Goal: Task Accomplishment & Management: Use online tool/utility

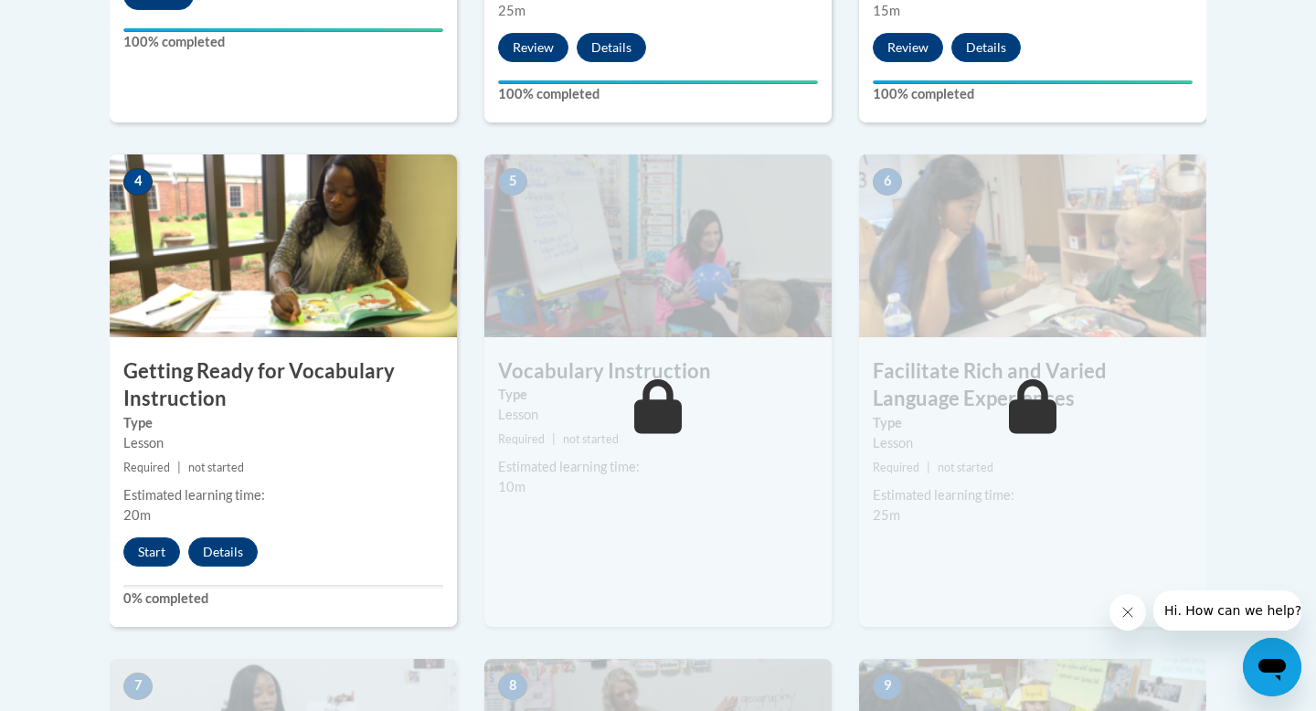
scroll to position [1002, 0]
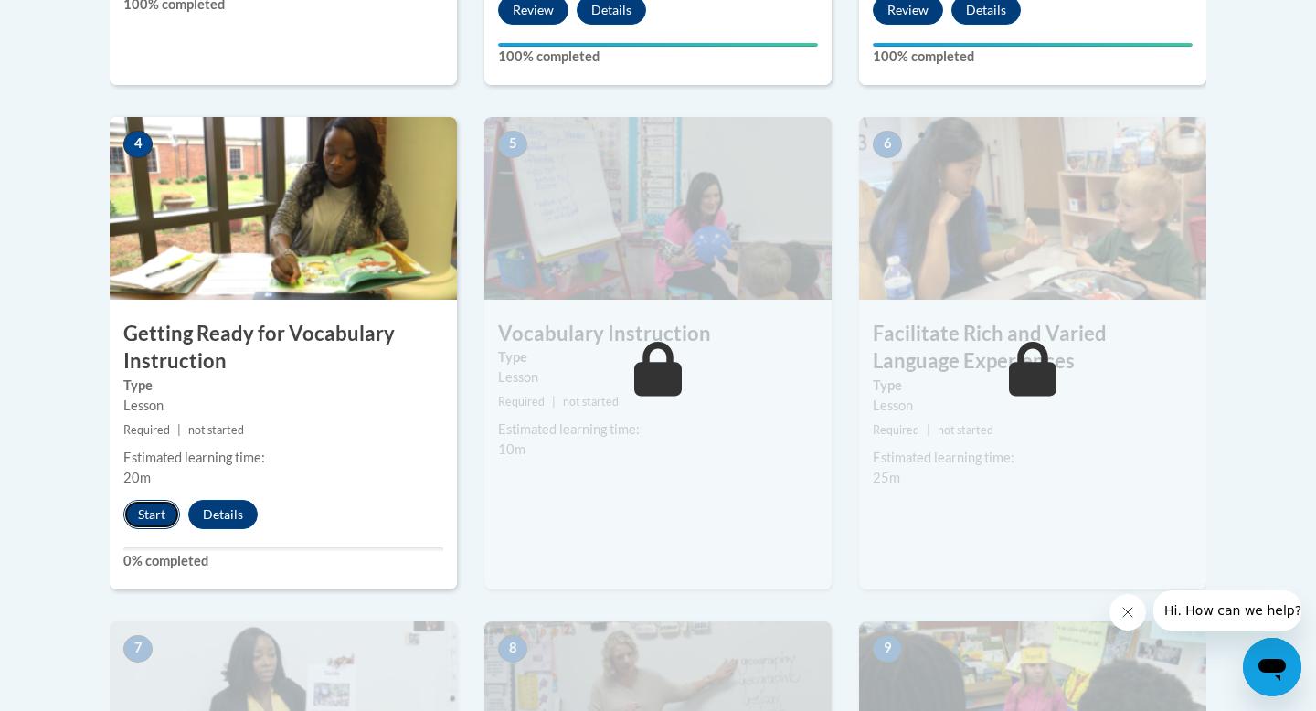
click at [160, 516] on button "Start" at bounding box center [151, 514] width 57 height 29
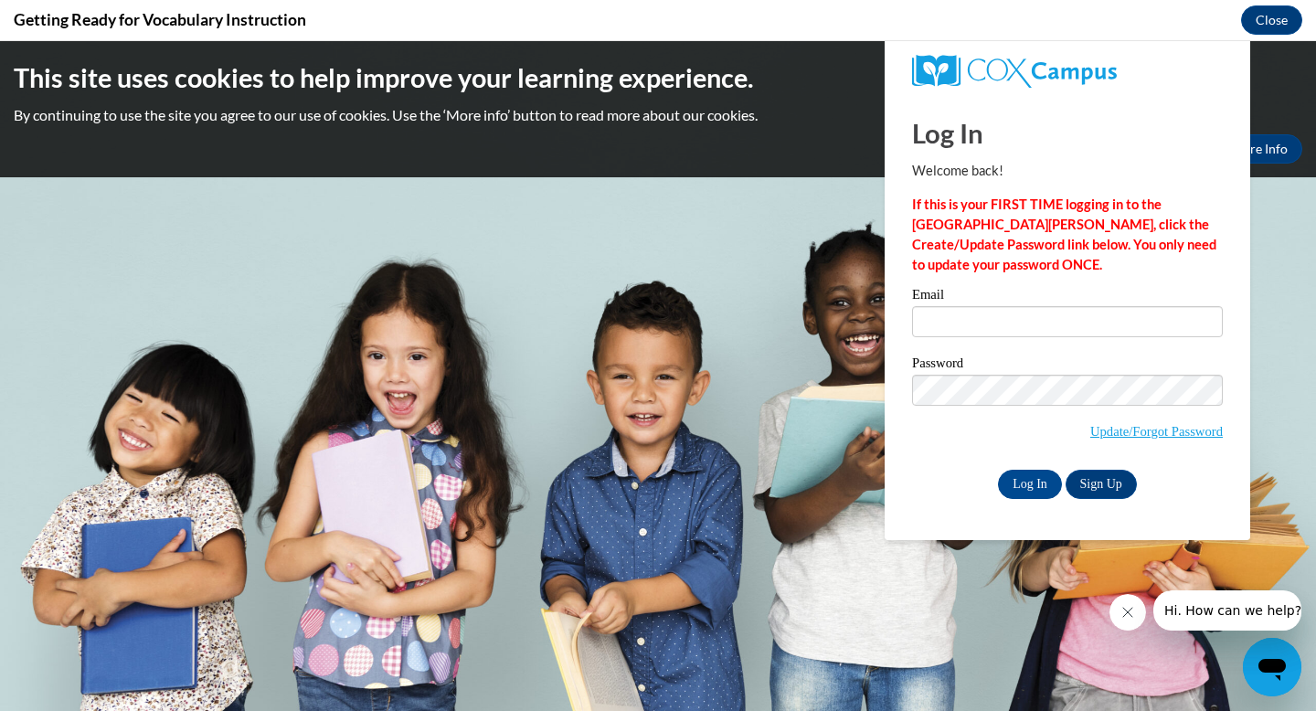
scroll to position [0, 0]
click at [981, 325] on input "Email" at bounding box center [1067, 321] width 311 height 31
type input "phillipsc@ripon.k12.wi.us"
click at [1038, 478] on input "Log In" at bounding box center [1030, 484] width 64 height 29
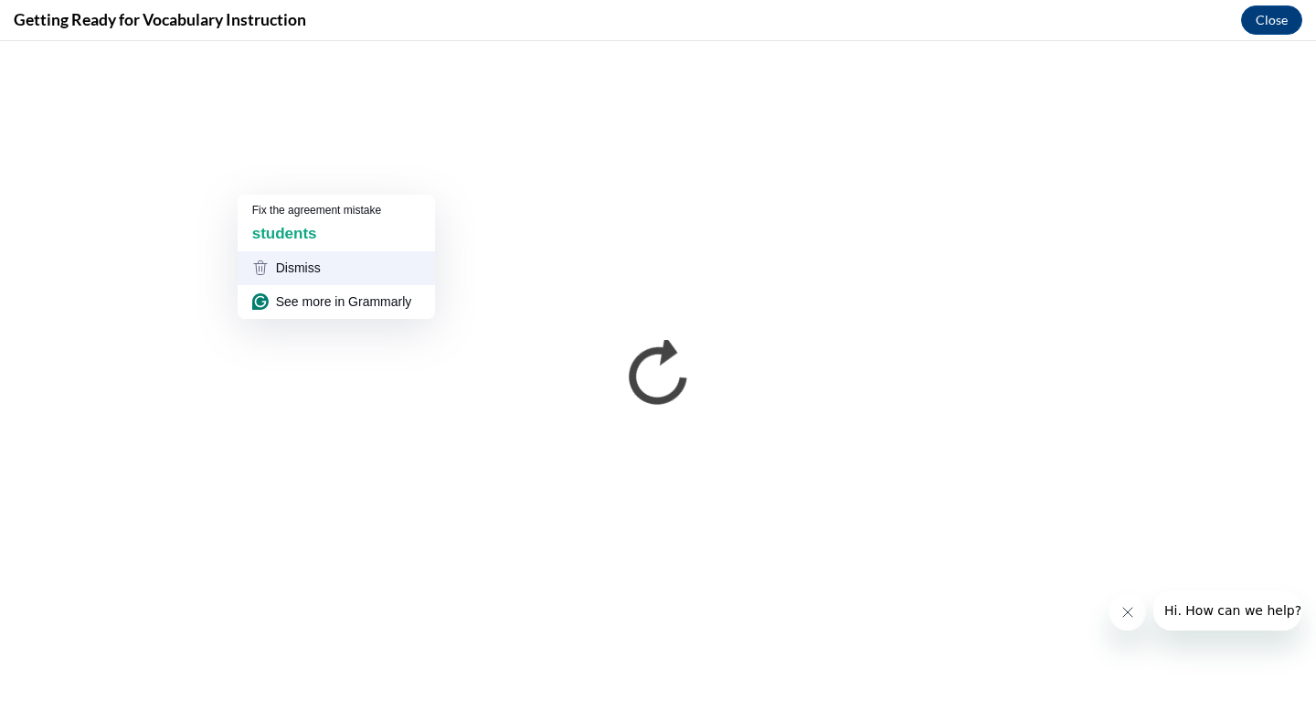
click at [331, 253] on div "Dismiss" at bounding box center [336, 268] width 197 height 34
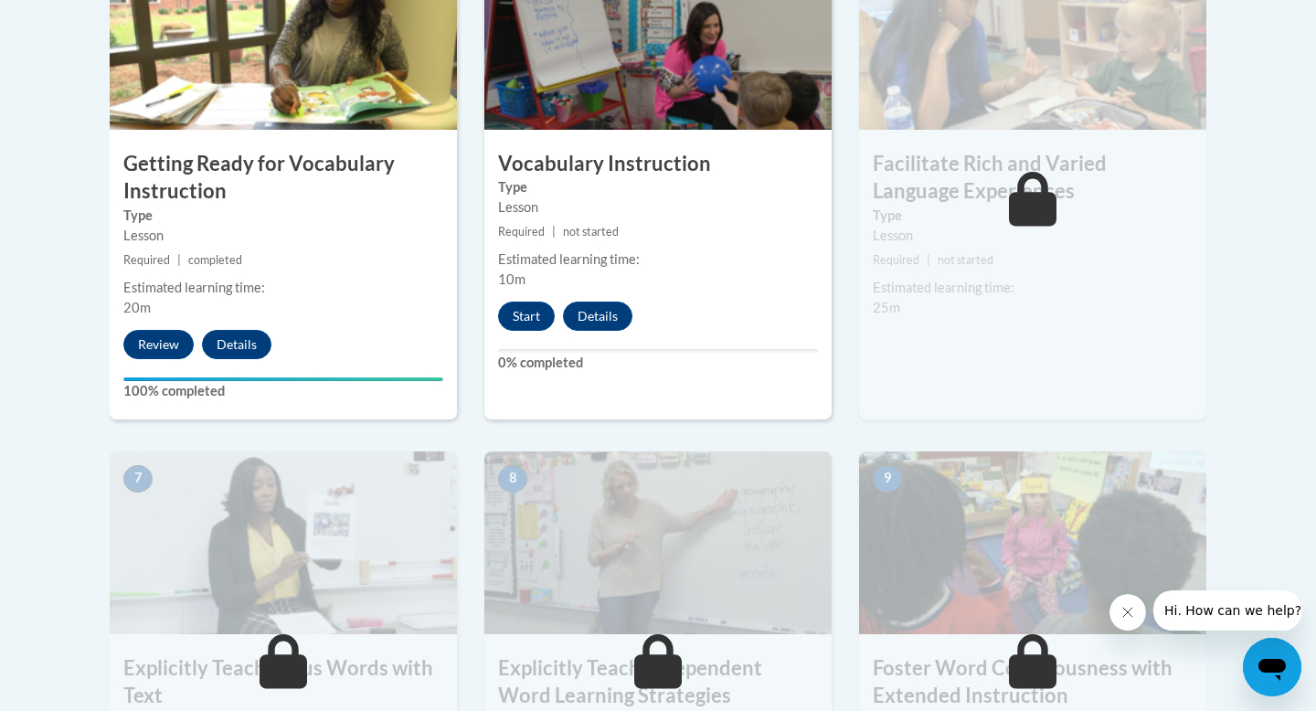
scroll to position [1176, 0]
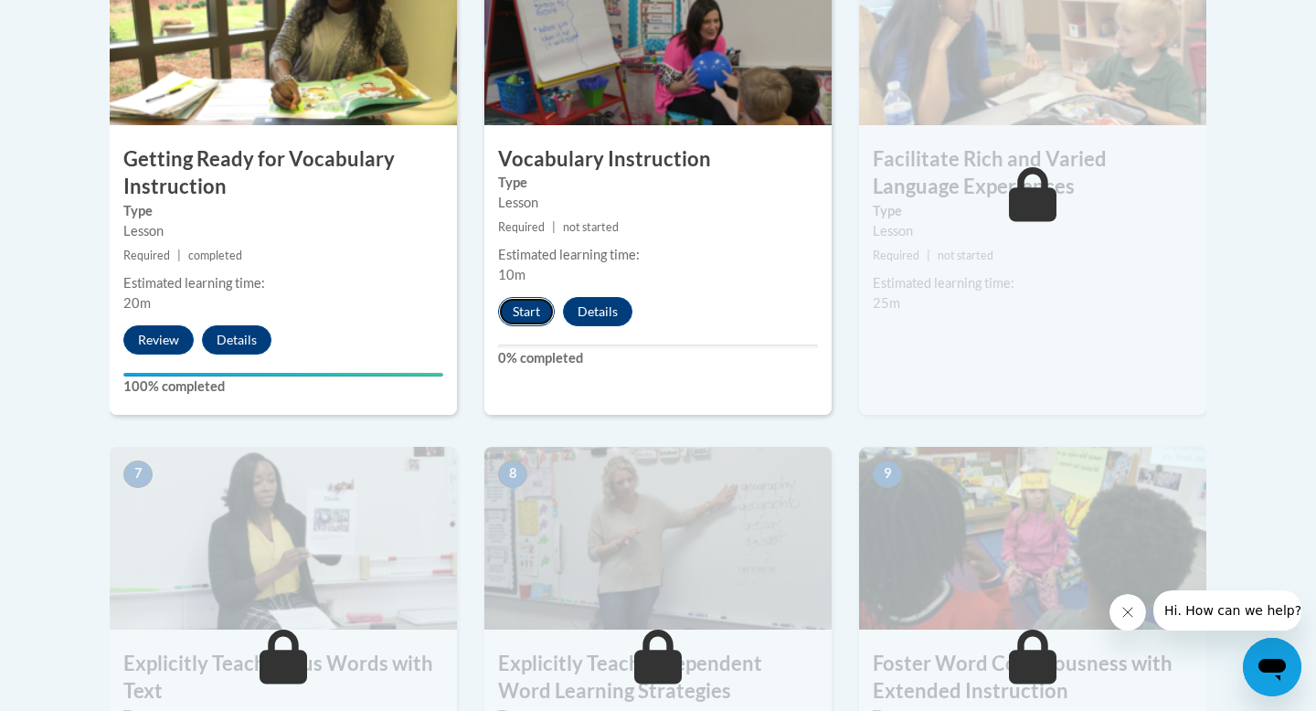
click at [533, 315] on button "Start" at bounding box center [526, 311] width 57 height 29
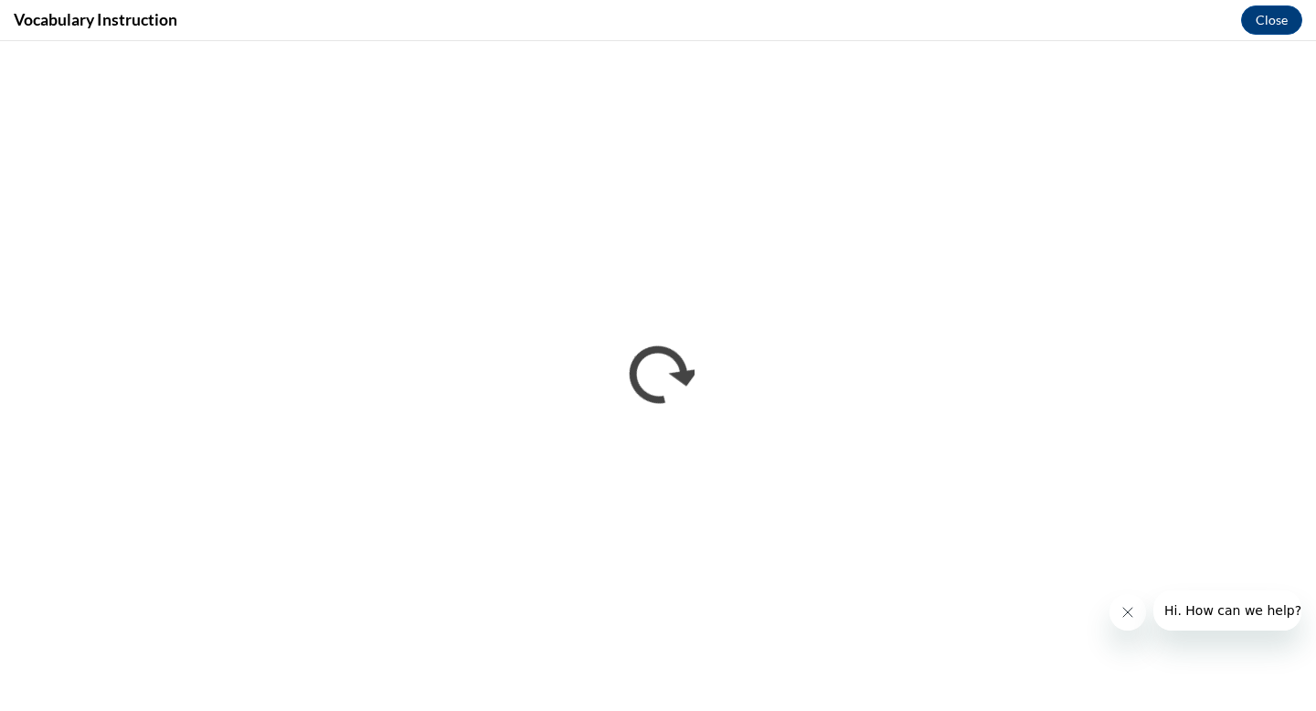
scroll to position [0, 0]
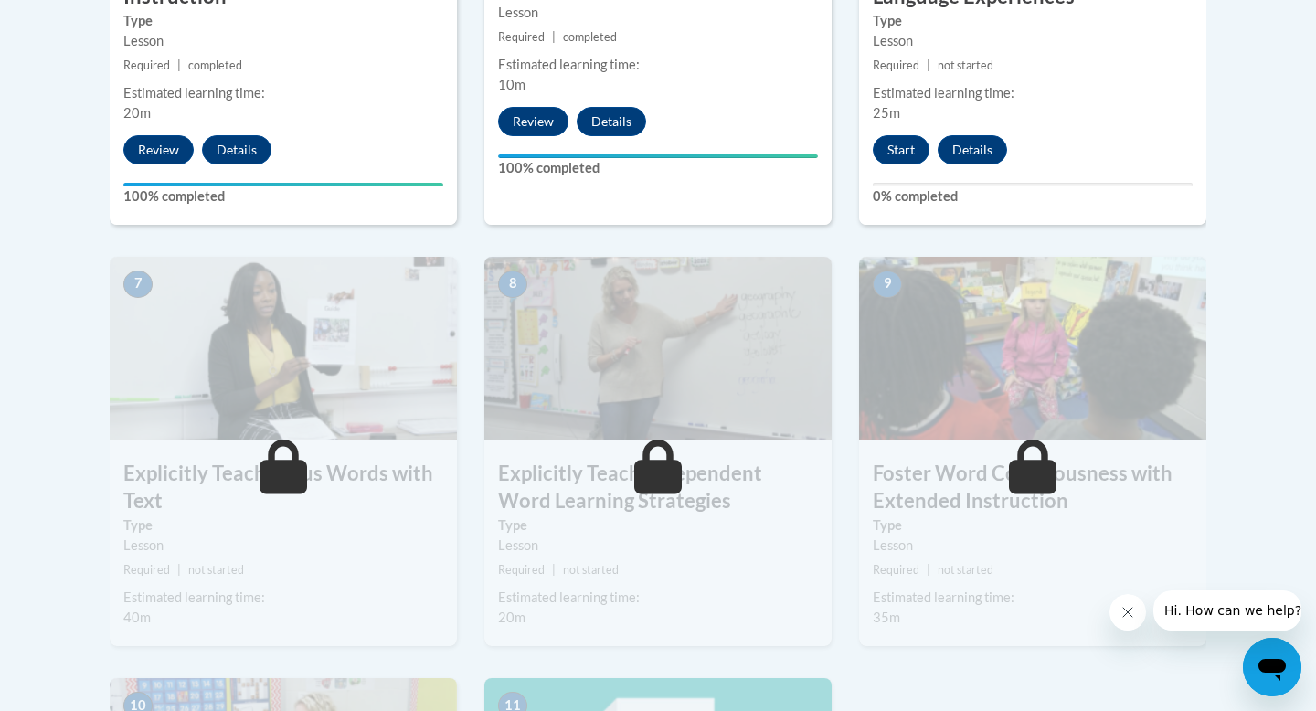
scroll to position [1366, 0]
click at [910, 147] on button "Start" at bounding box center [901, 150] width 57 height 29
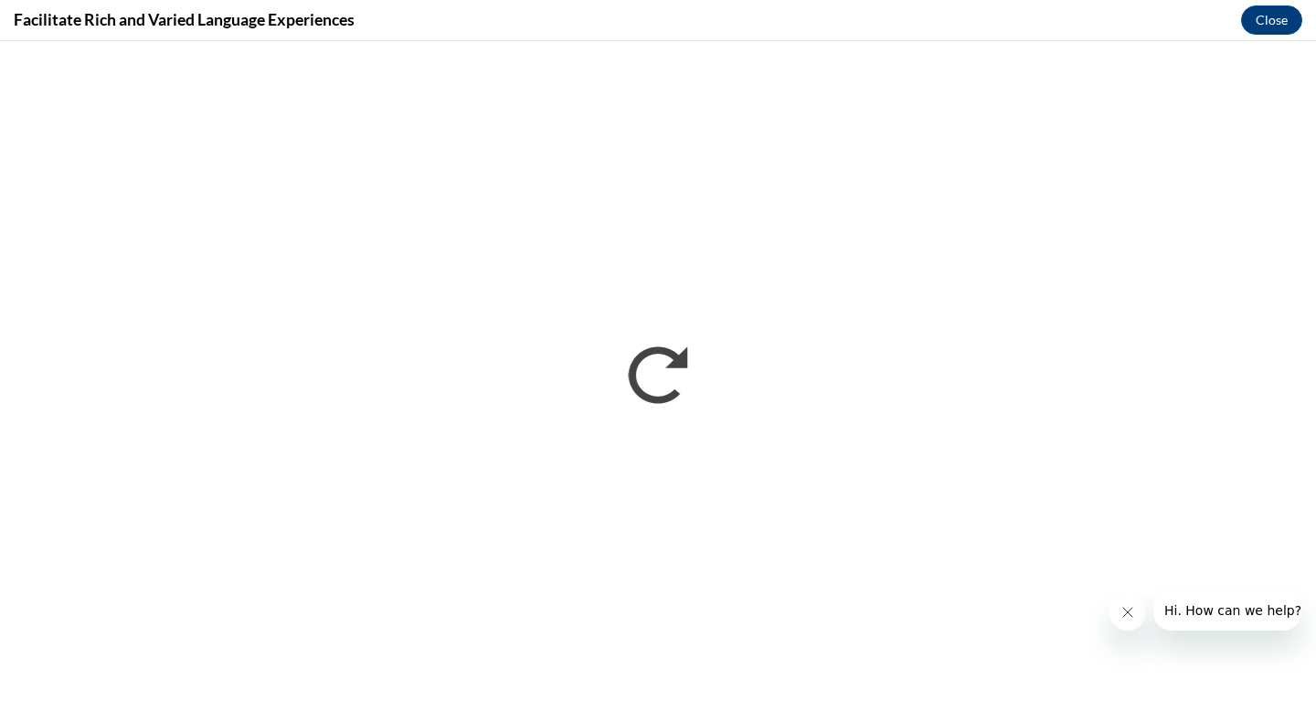
scroll to position [0, 0]
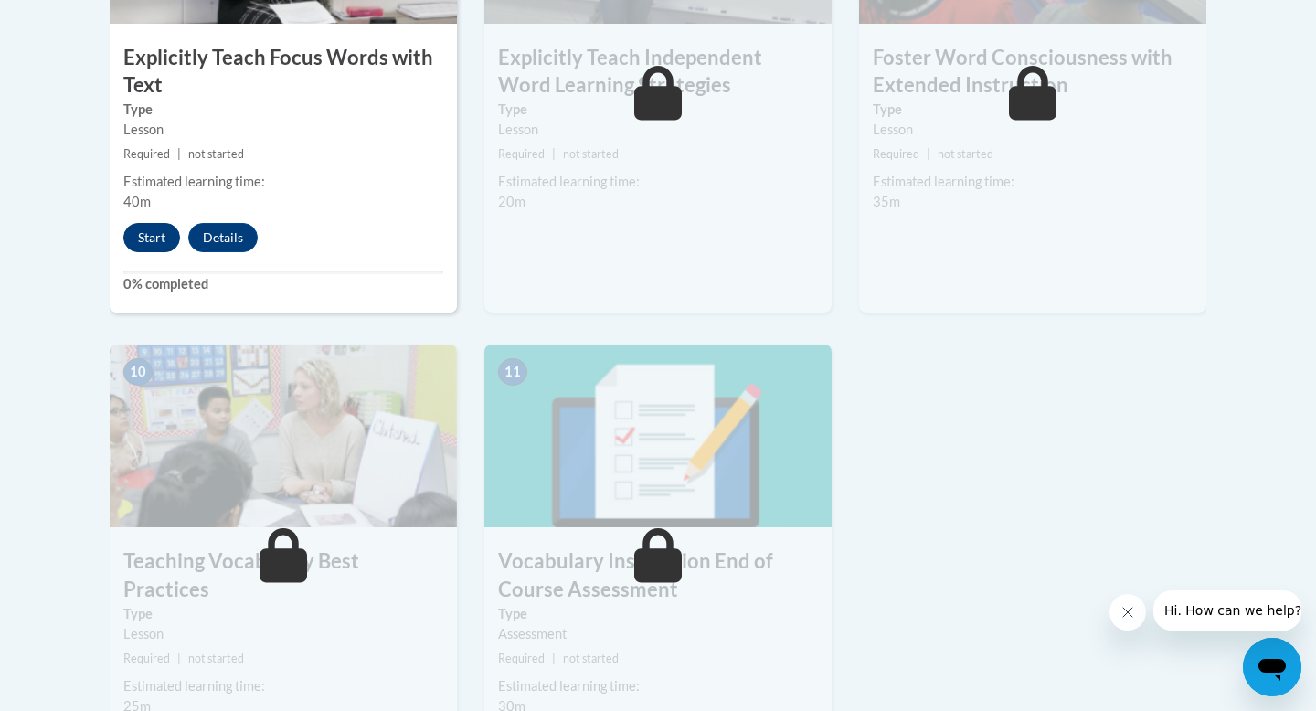
scroll to position [1795, 0]
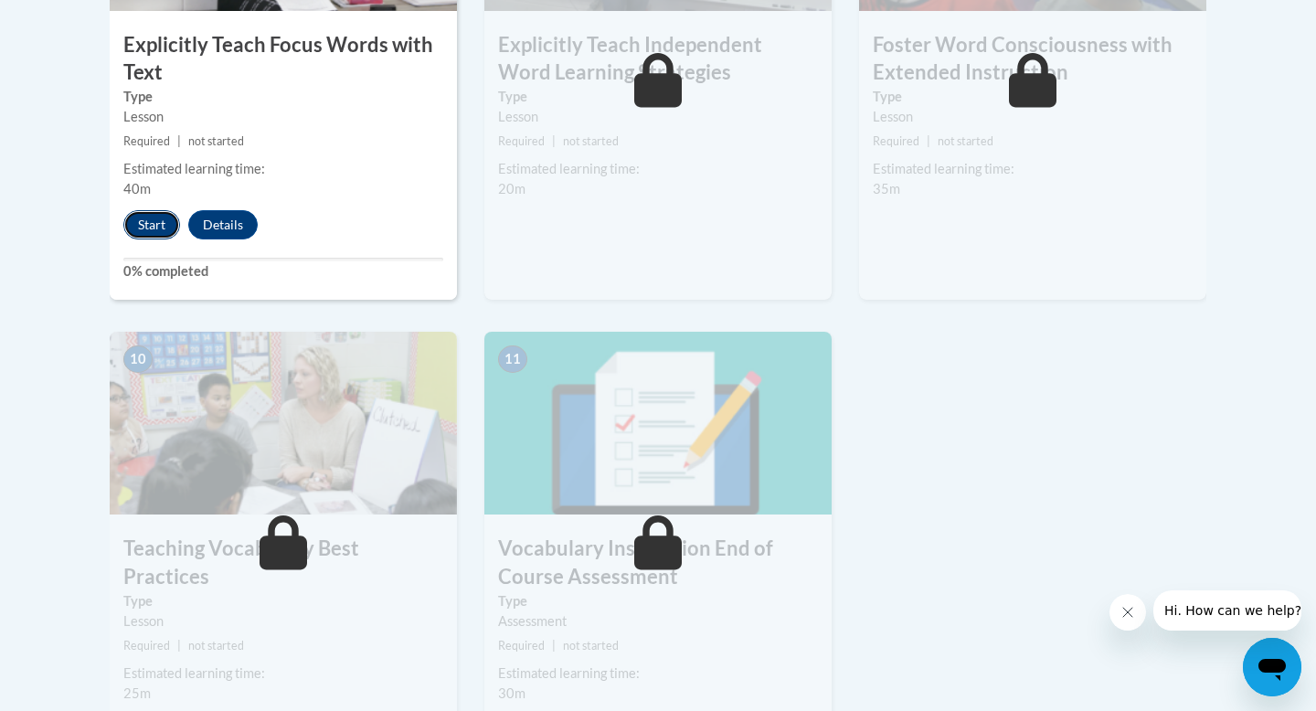
click at [156, 226] on button "Start" at bounding box center [151, 224] width 57 height 29
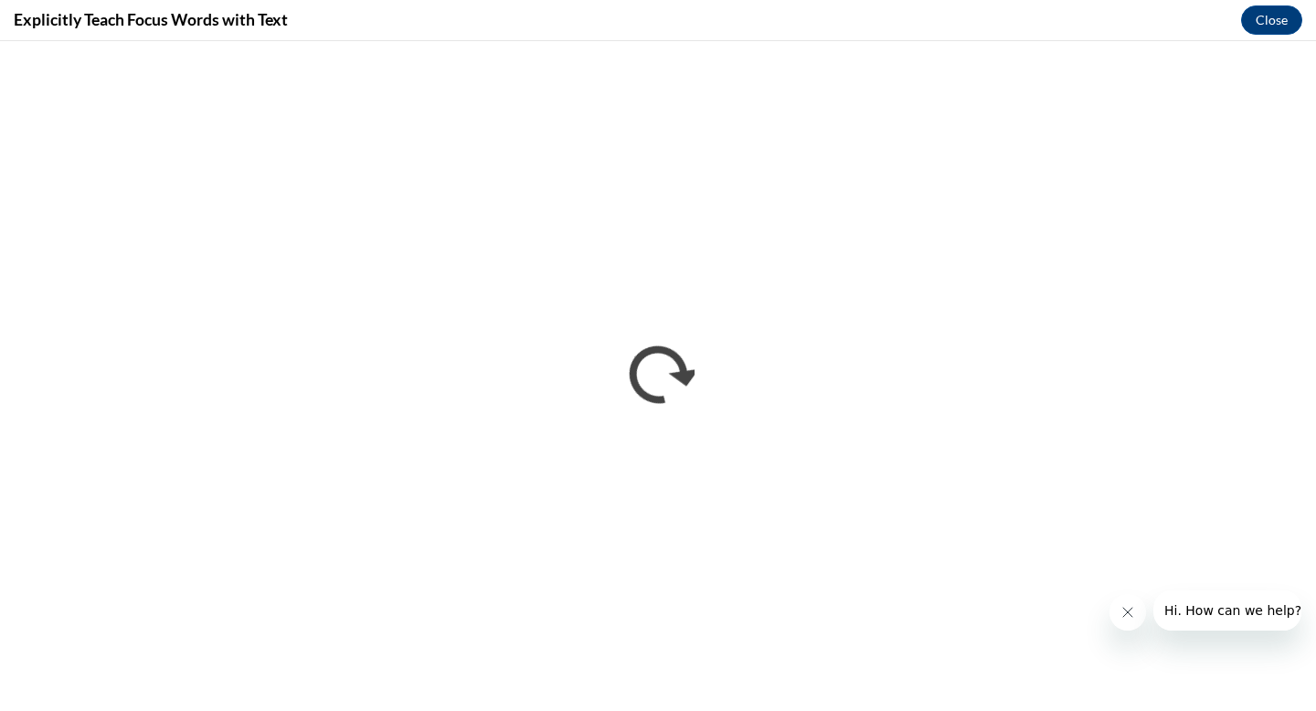
scroll to position [0, 0]
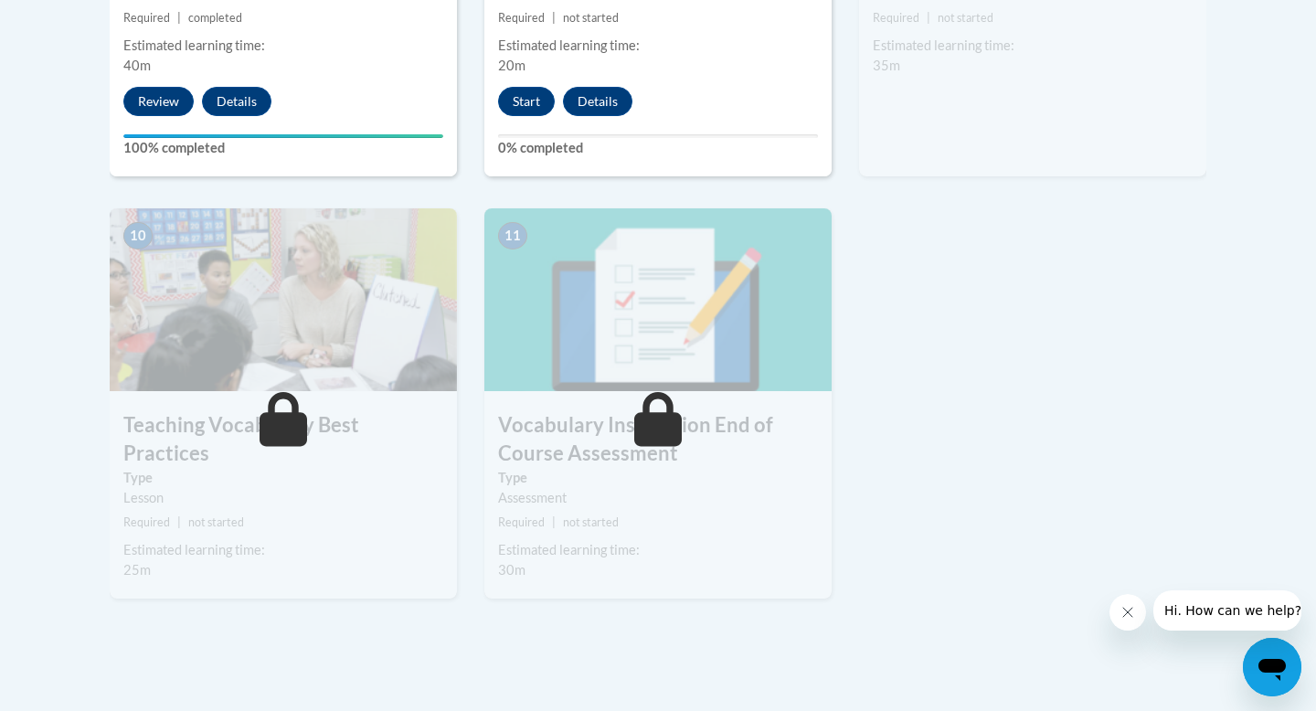
scroll to position [1920, 0]
